Goal: Information Seeking & Learning: Learn about a topic

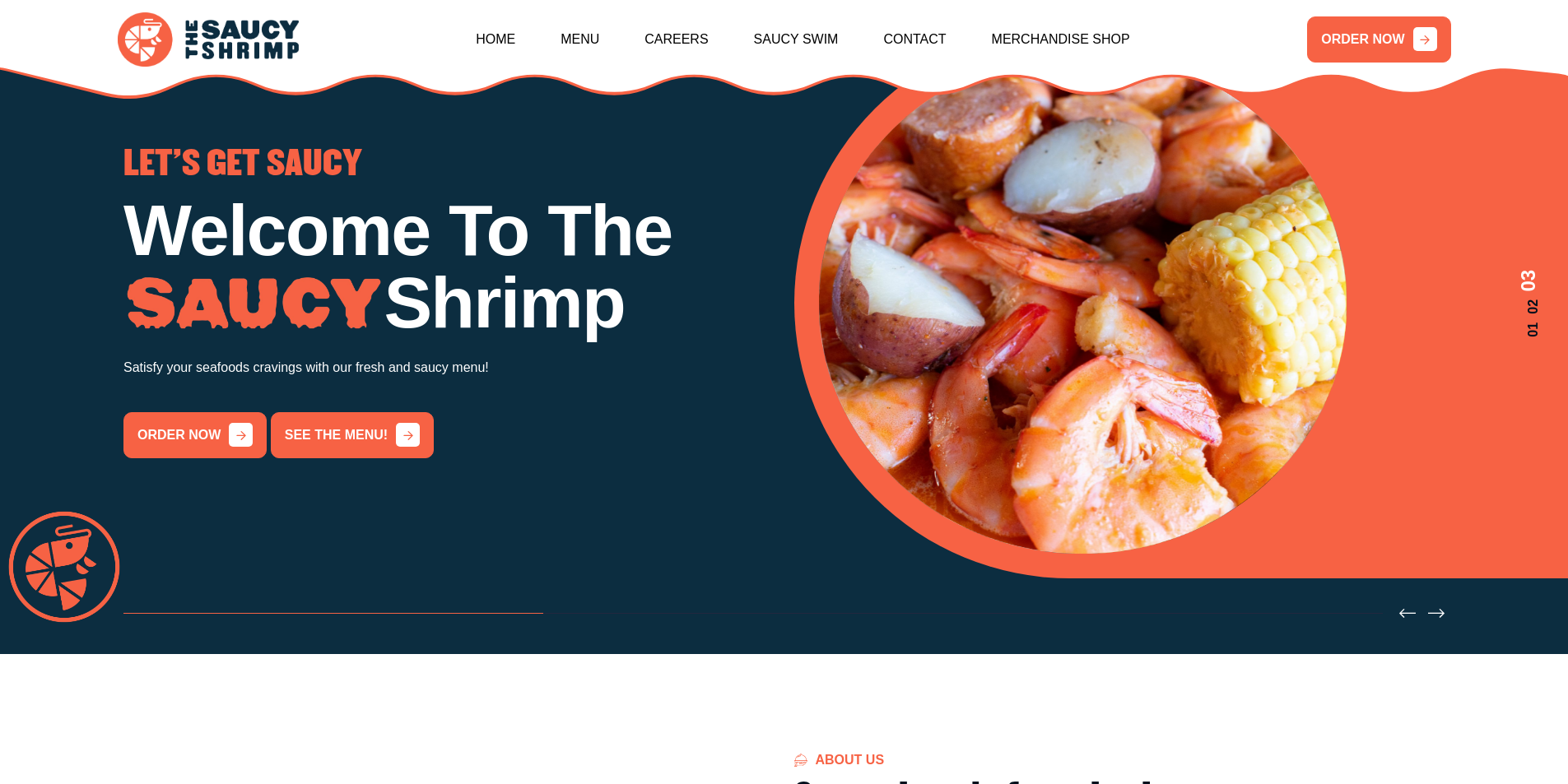
scroll to position [247, 0]
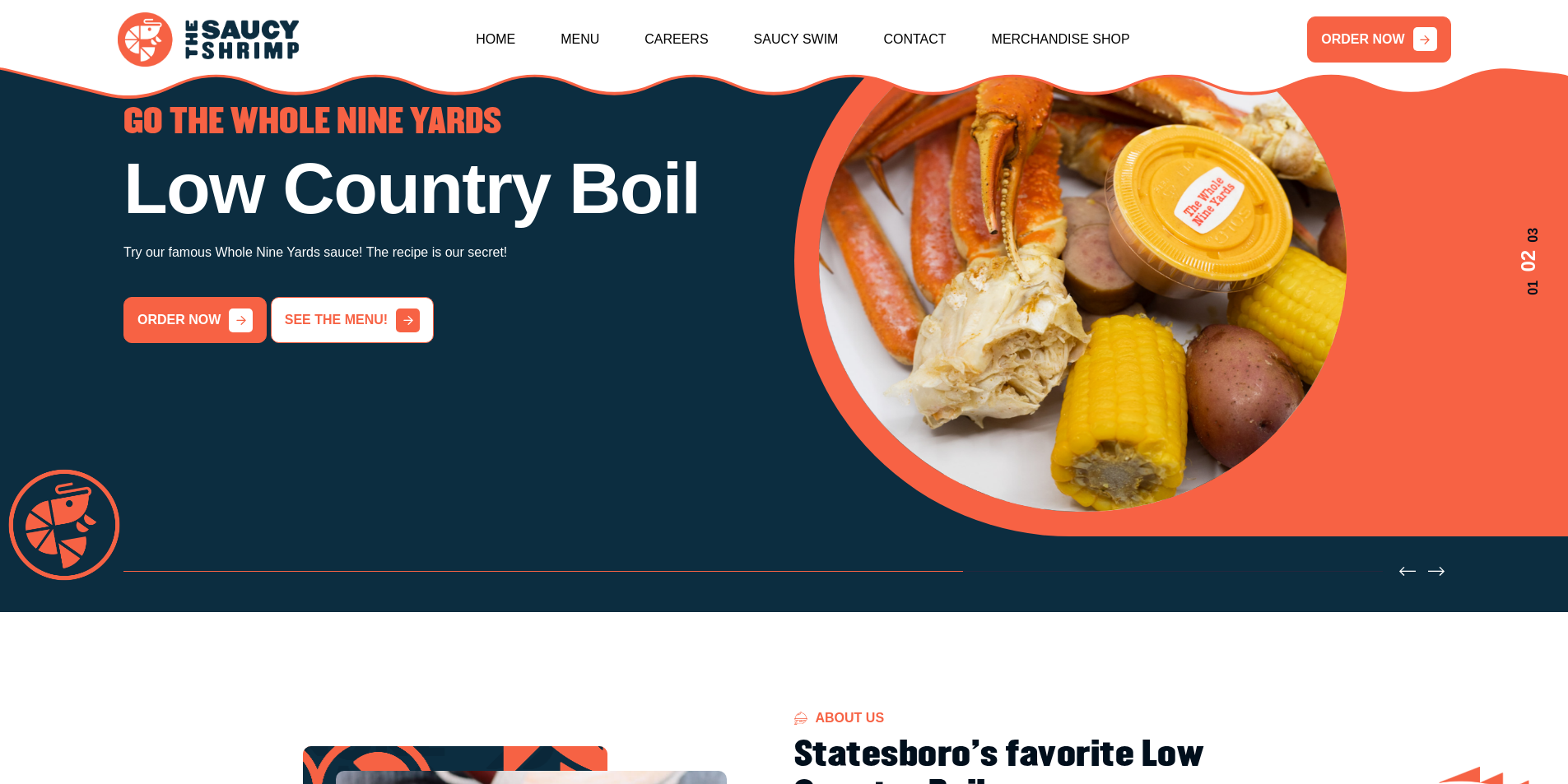
click at [380, 344] on link "See the menu!" at bounding box center [353, 319] width 163 height 46
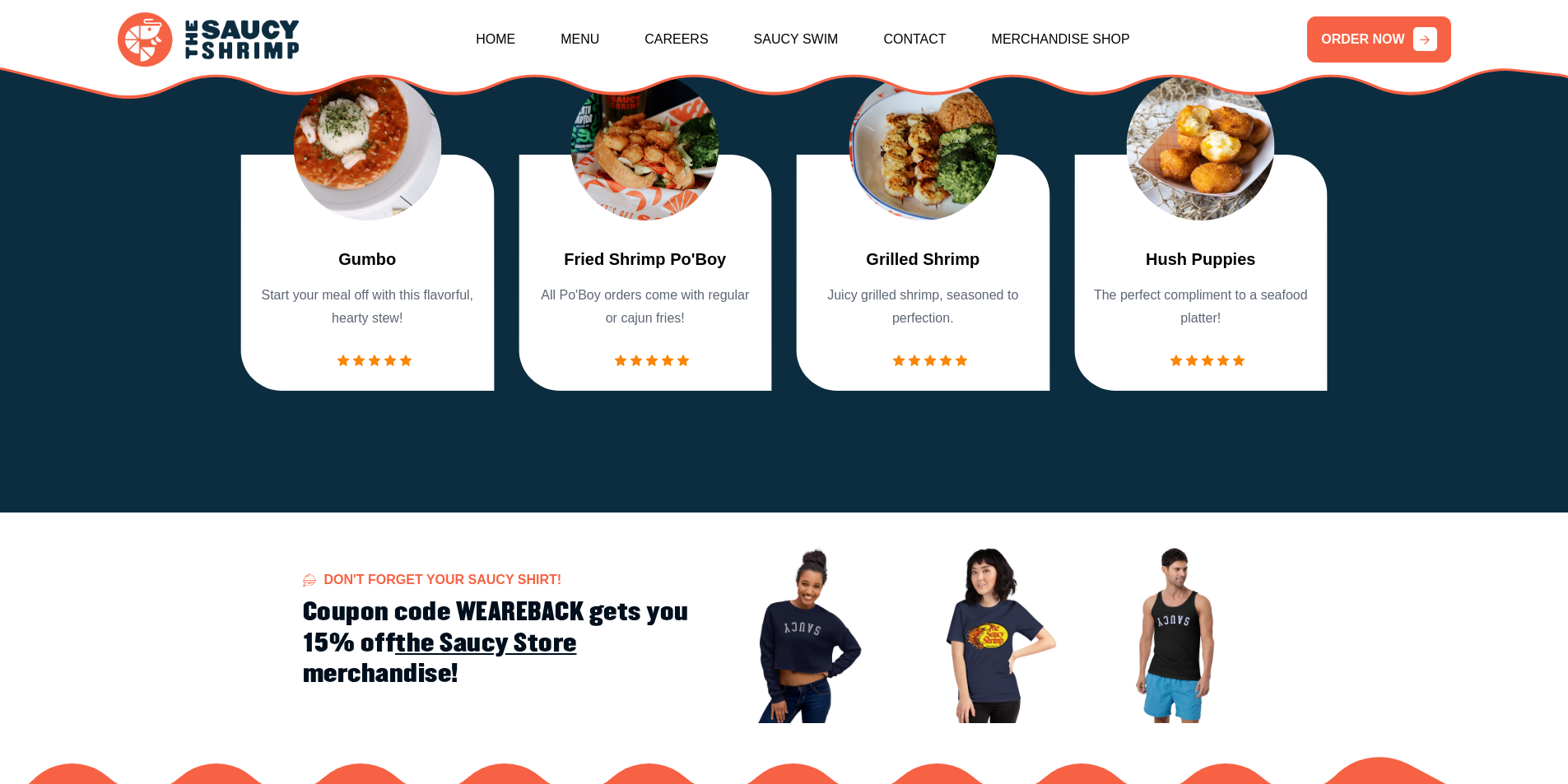
scroll to position [2417, 0]
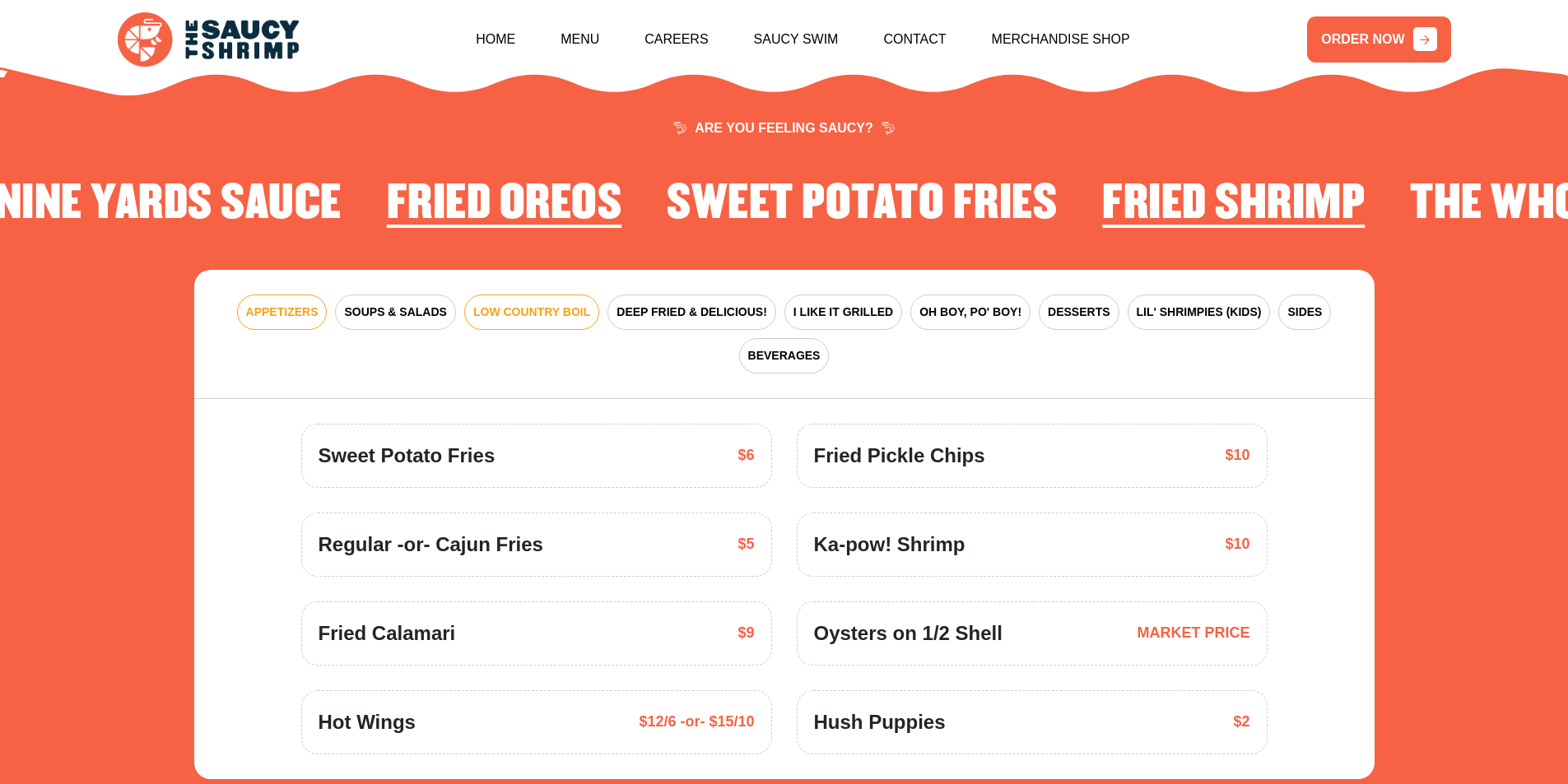
click at [553, 303] on span "LOW COUNTRY BOIL" at bounding box center [531, 312] width 117 height 18
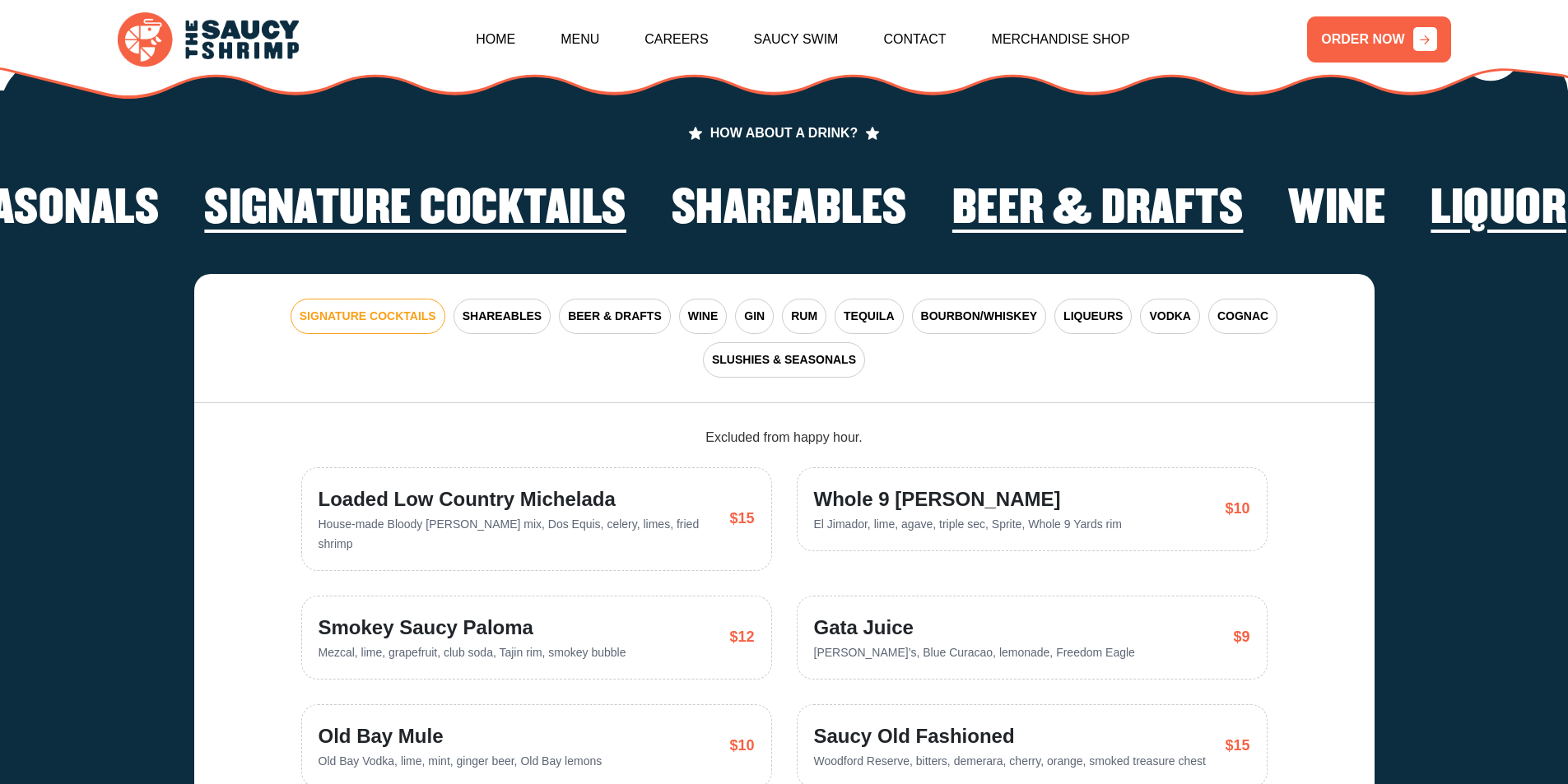
scroll to position [4071, 0]
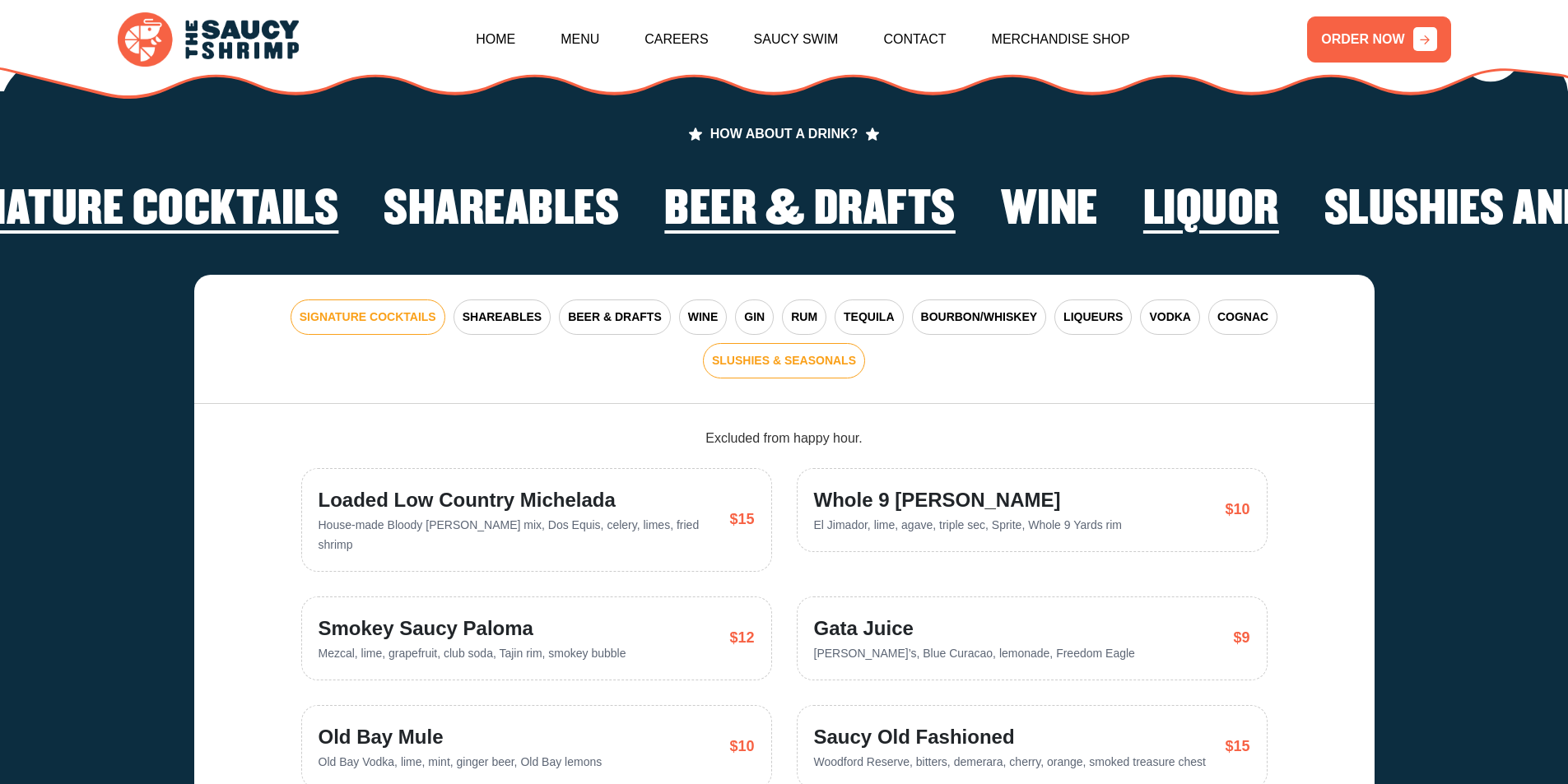
click at [797, 352] on span "SLUSHIES & SEASONALS" at bounding box center [784, 361] width 144 height 18
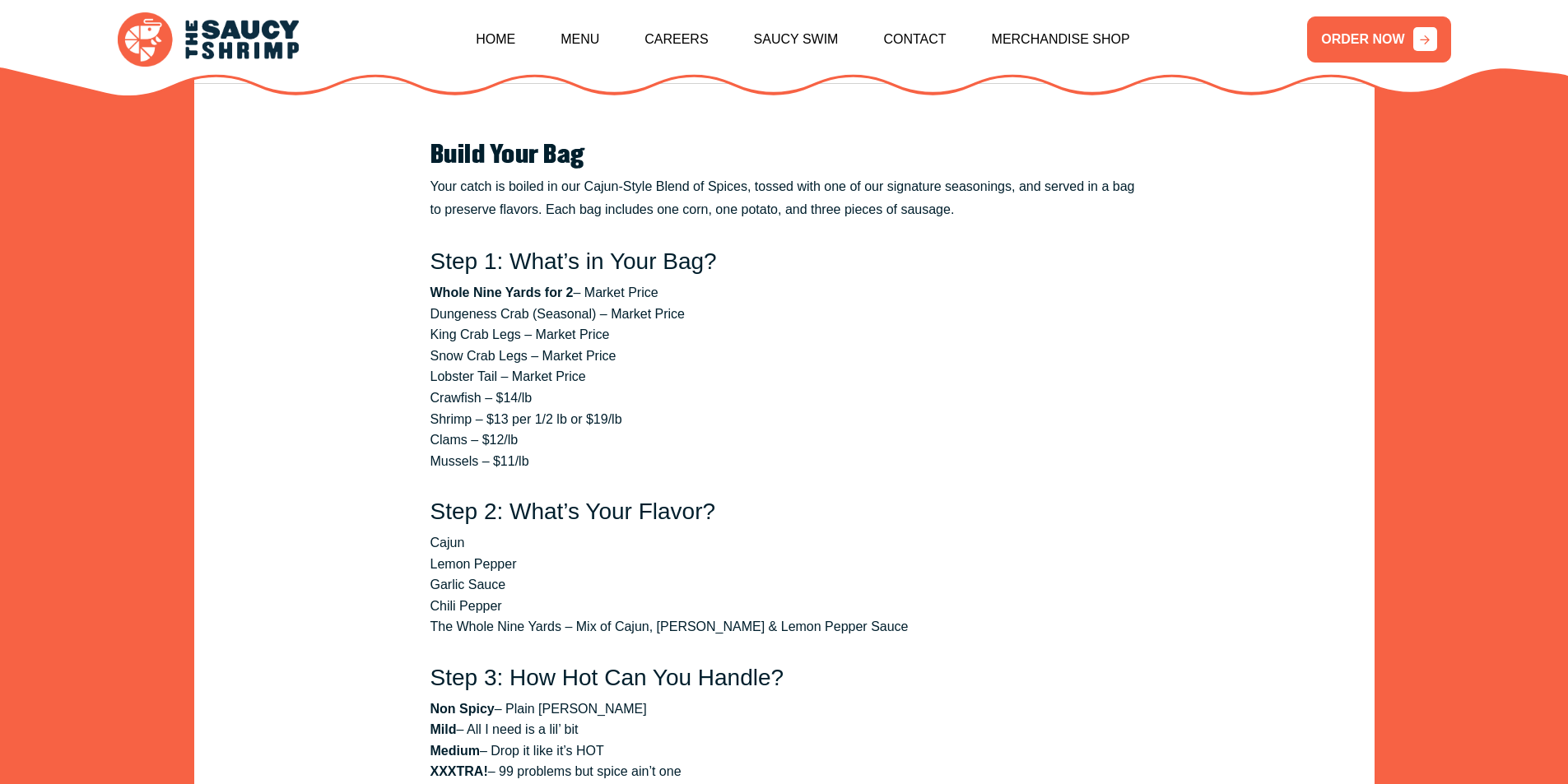
scroll to position [2672, 0]
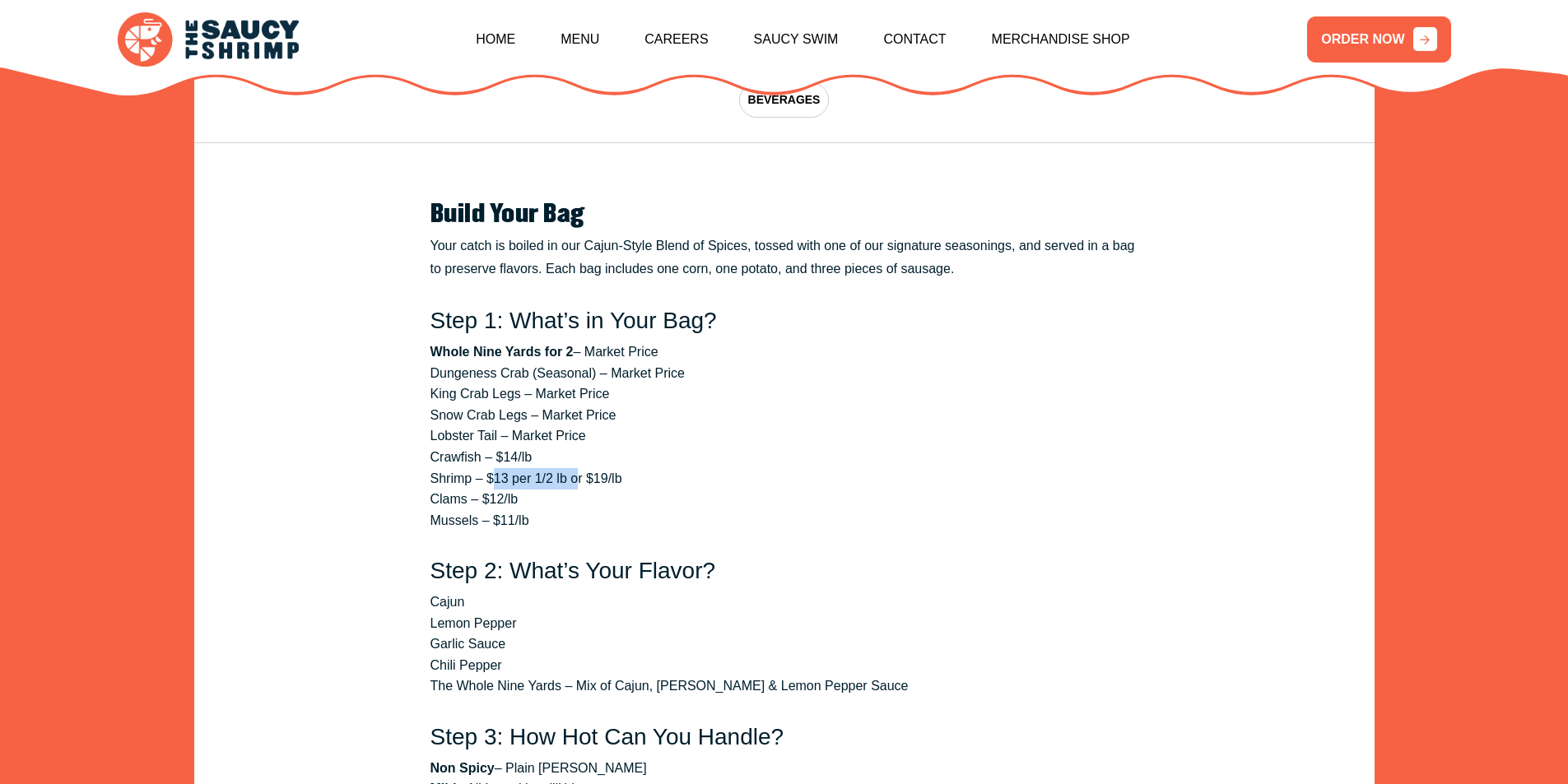
drag, startPoint x: 491, startPoint y: 457, endPoint x: 579, endPoint y: 448, distance: 88.5
click at [579, 468] on li "Shrimp – $13 per 1/2 lb or $19/lb" at bounding box center [784, 479] width 708 height 22
click at [612, 488] on li "Clams – $12/lb" at bounding box center [784, 499] width 708 height 22
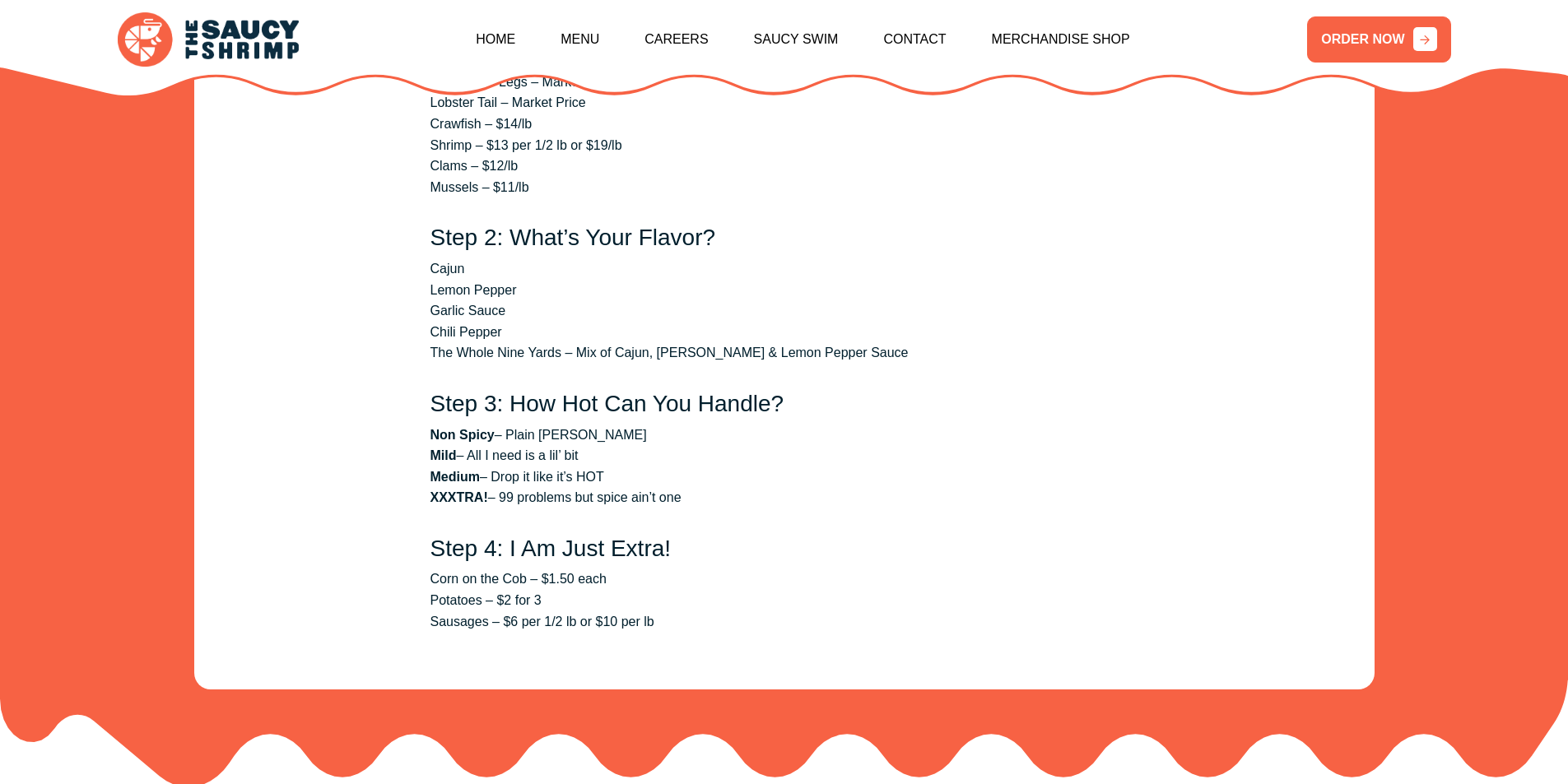
scroll to position [3084, 0]
